Goal: Check status: Check status

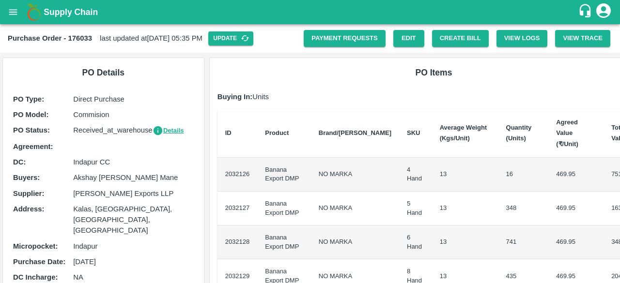
click at [90, 39] on b "Purchase Order - 176033" at bounding box center [50, 38] width 84 height 8
copy b "176033"
click at [90, 39] on b "Purchase Order - 176033" at bounding box center [50, 38] width 84 height 8
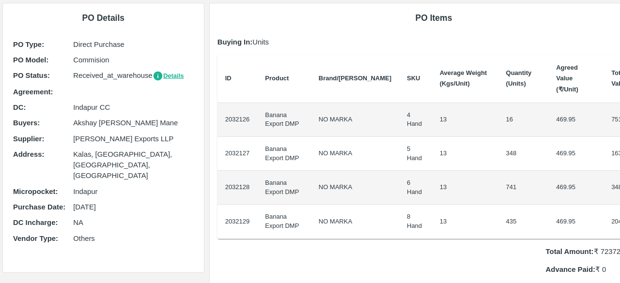
scroll to position [58, 0]
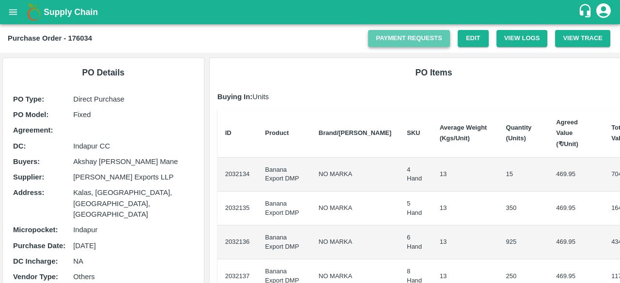
click at [440, 36] on link "Payment Requests" at bounding box center [409, 38] width 82 height 17
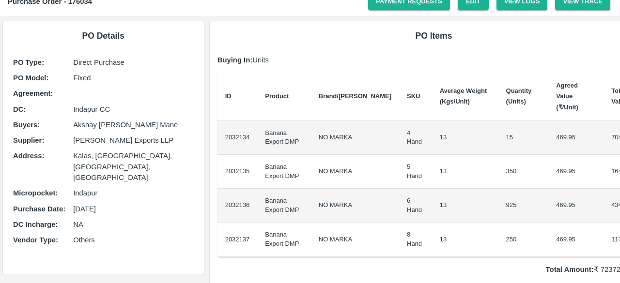
scroll to position [67, 0]
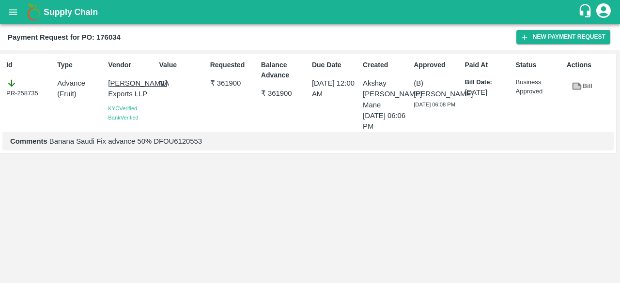
click at [168, 140] on p "Comments Banana Saudi Fix advance 50% DFOU6120553" at bounding box center [308, 141] width 596 height 11
copy p "DFOU6120553"
